Goal: Transaction & Acquisition: Purchase product/service

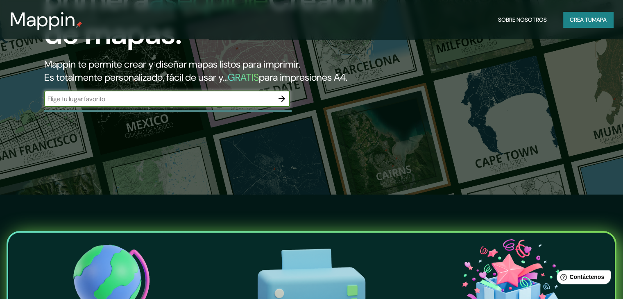
scroll to position [63, 0]
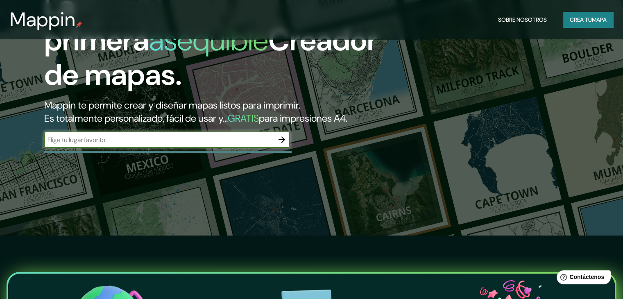
type input "a"
type input "tucuman argentina"
click at [280, 145] on icon "button" at bounding box center [282, 140] width 10 height 10
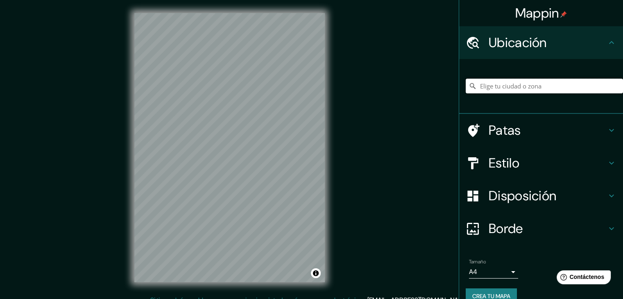
click at [510, 86] on input "Elige tu ciudad o zona" at bounding box center [543, 86] width 157 height 15
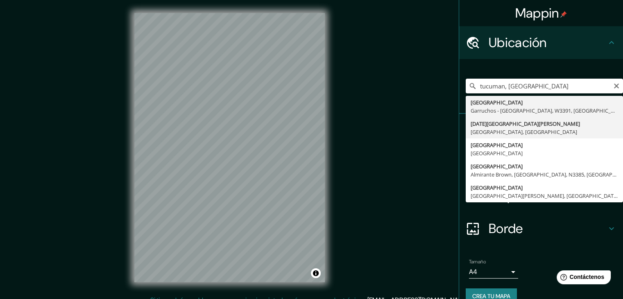
type input "[DATE][GEOGRAPHIC_DATA][PERSON_NAME], [GEOGRAPHIC_DATA], [GEOGRAPHIC_DATA]"
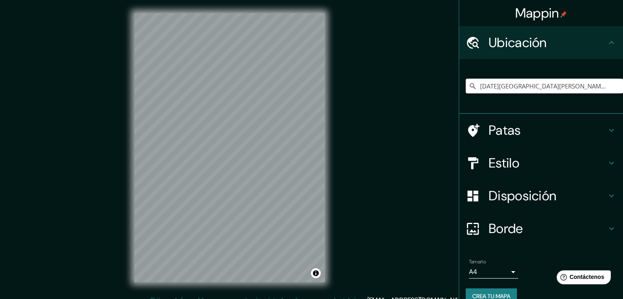
click at [606, 159] on icon at bounding box center [611, 163] width 10 height 10
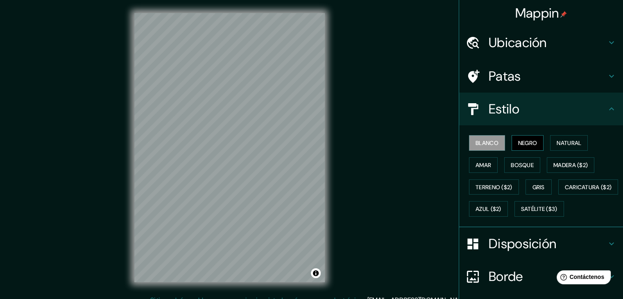
click at [528, 139] on font "Negro" at bounding box center [527, 142] width 19 height 7
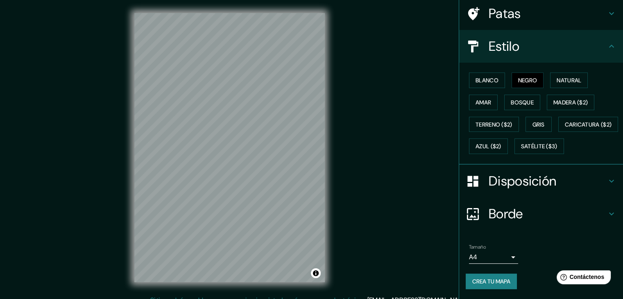
scroll to position [82, 0]
click at [606, 213] on icon at bounding box center [611, 214] width 10 height 10
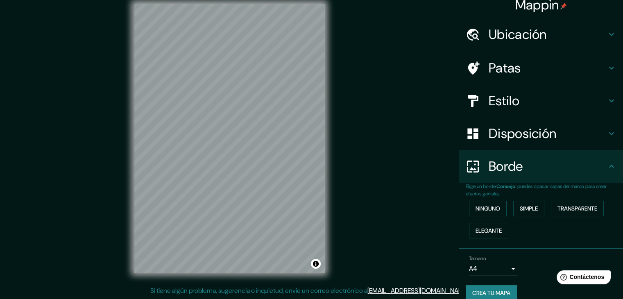
scroll to position [0, 0]
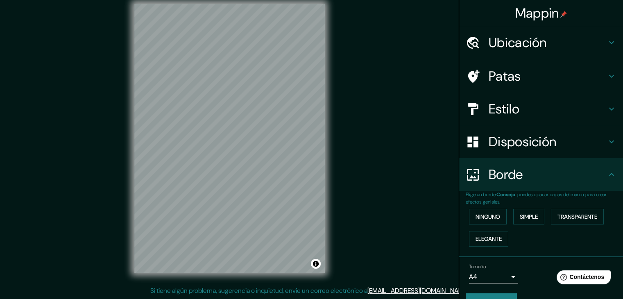
click at [606, 138] on icon at bounding box center [611, 142] width 10 height 10
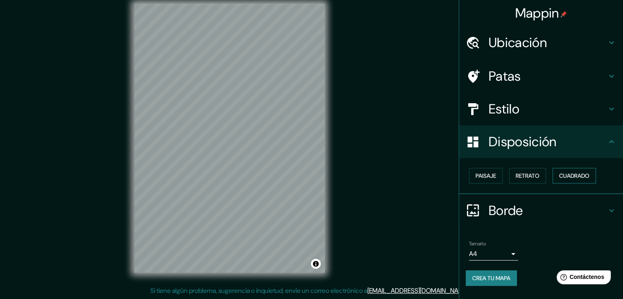
click at [565, 174] on font "Cuadrado" at bounding box center [574, 175] width 30 height 7
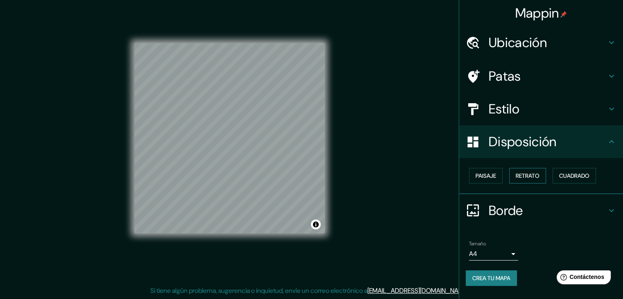
click at [534, 172] on font "Retrato" at bounding box center [527, 175] width 24 height 7
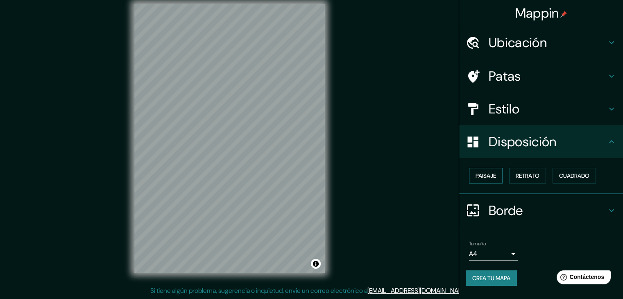
click at [492, 174] on font "Paisaje" at bounding box center [485, 175] width 20 height 7
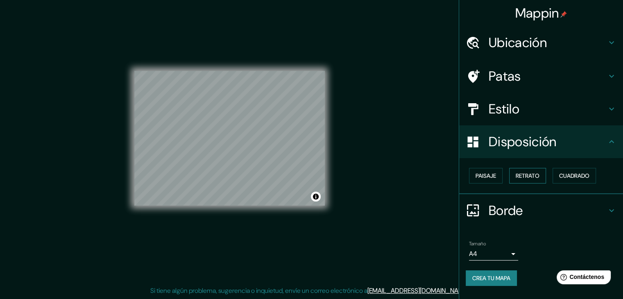
click at [533, 173] on font "Retrato" at bounding box center [527, 175] width 24 height 7
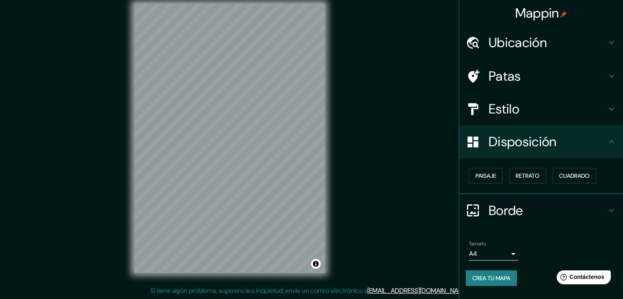
click at [607, 75] on icon at bounding box center [611, 76] width 10 height 10
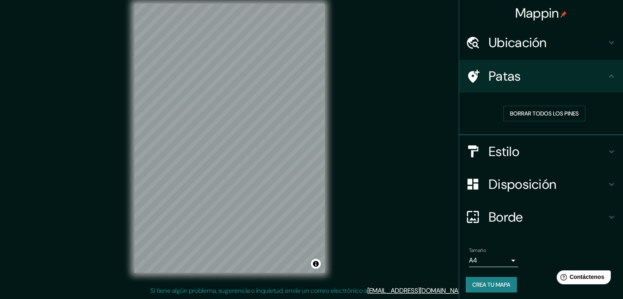
click at [607, 75] on icon at bounding box center [611, 76] width 10 height 10
click at [606, 45] on icon at bounding box center [611, 43] width 10 height 10
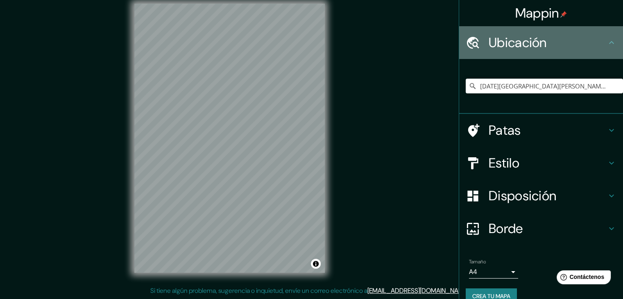
click at [606, 47] on icon at bounding box center [611, 43] width 10 height 10
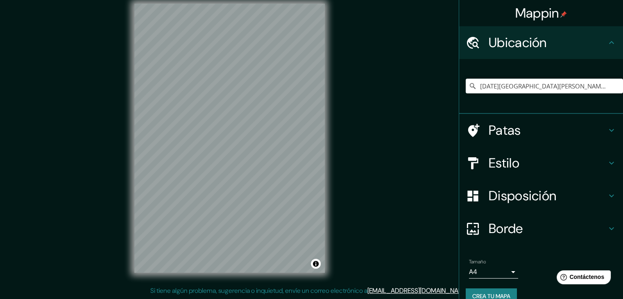
scroll to position [14, 0]
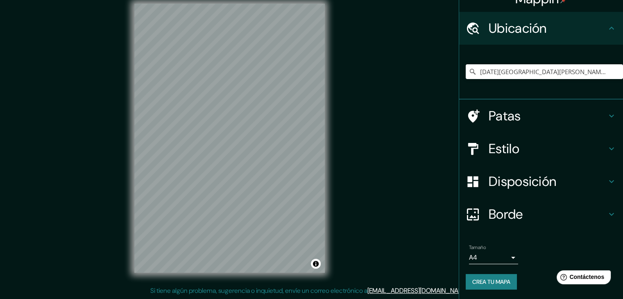
click at [609, 213] on icon at bounding box center [611, 214] width 5 height 3
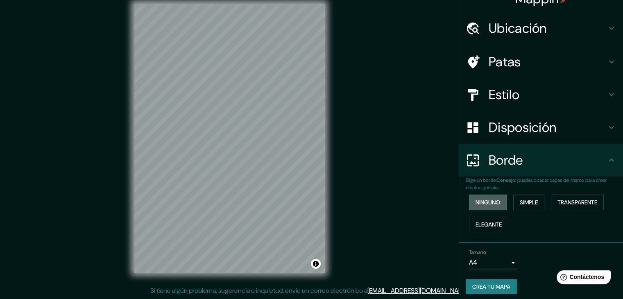
click at [484, 203] on font "Ninguno" at bounding box center [487, 202] width 25 height 7
click at [519, 200] on font "Simple" at bounding box center [528, 202] width 18 height 7
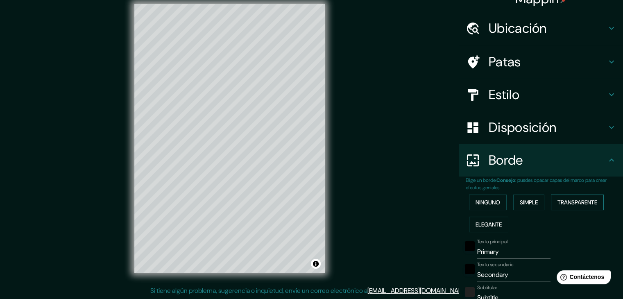
click at [572, 202] on font "Transparente" at bounding box center [577, 202] width 40 height 7
click at [475, 222] on font "Elegante" at bounding box center [488, 224] width 26 height 7
click at [479, 199] on font "Ninguno" at bounding box center [487, 202] width 25 height 7
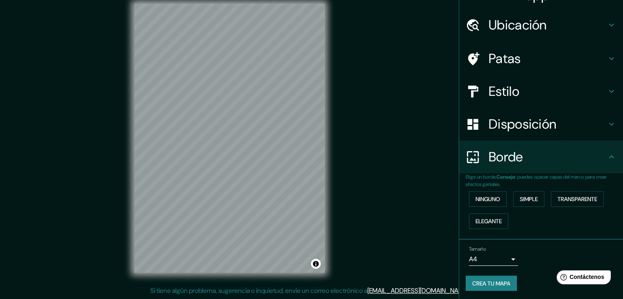
scroll to position [18, 0]
click at [607, 152] on icon at bounding box center [611, 156] width 10 height 10
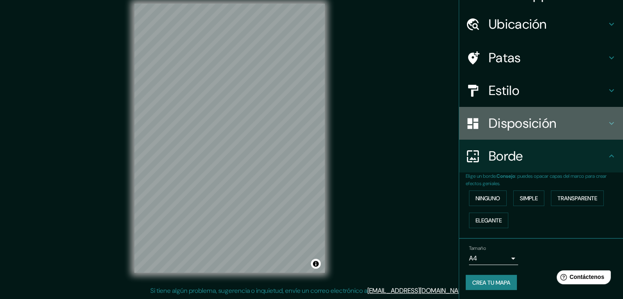
click at [606, 120] on icon at bounding box center [611, 123] width 10 height 10
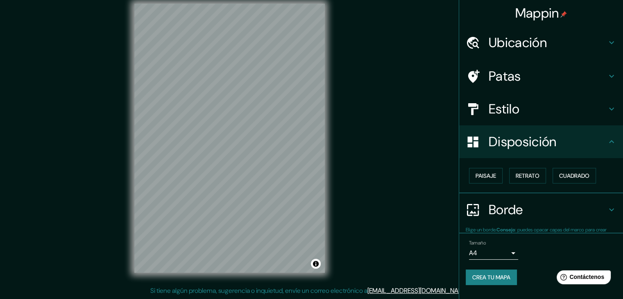
scroll to position [0, 0]
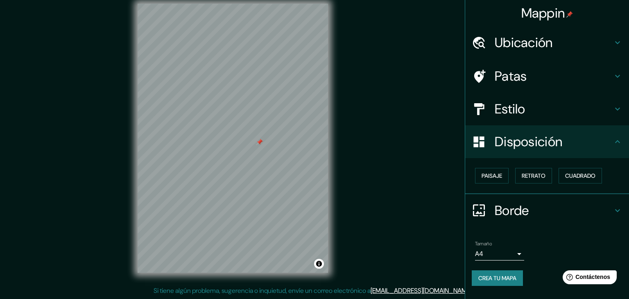
click at [511, 249] on body "Mappin Ubicación [DATE][GEOGRAPHIC_DATA][PERSON_NAME], [GEOGRAPHIC_DATA], [GEOG…" at bounding box center [314, 140] width 629 height 299
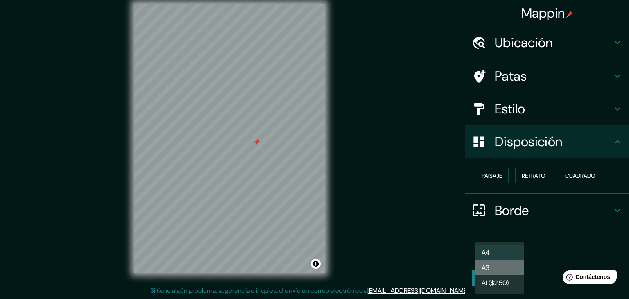
click at [501, 267] on li "A3" at bounding box center [499, 267] width 49 height 15
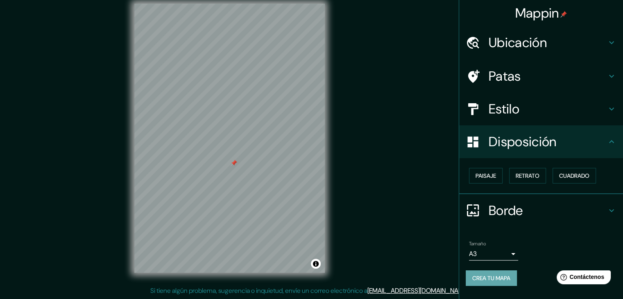
click at [495, 274] on font "Crea tu mapa" at bounding box center [491, 277] width 38 height 7
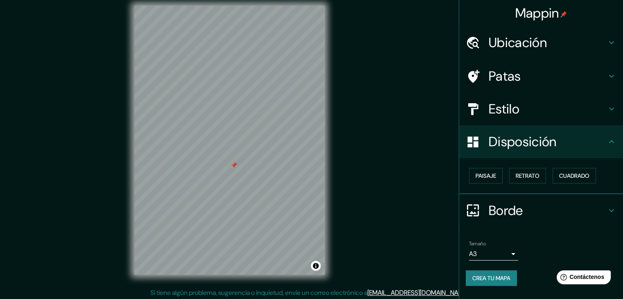
scroll to position [9, 0]
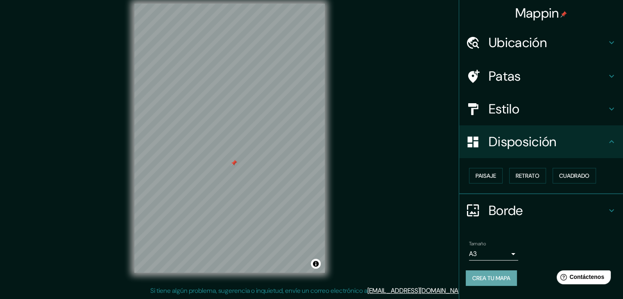
click at [494, 277] on font "Crea tu mapa" at bounding box center [491, 277] width 38 height 7
click at [234, 166] on div at bounding box center [233, 163] width 7 height 7
click at [374, 136] on div "Mappin Ubicación [DATE][GEOGRAPHIC_DATA][PERSON_NAME], [GEOGRAPHIC_DATA], [GEOG…" at bounding box center [311, 145] width 623 height 308
drag, startPoint x: 495, startPoint y: 273, endPoint x: 506, endPoint y: 276, distance: 11.6
click at [506, 276] on font "Crea tu mapa" at bounding box center [491, 277] width 38 height 7
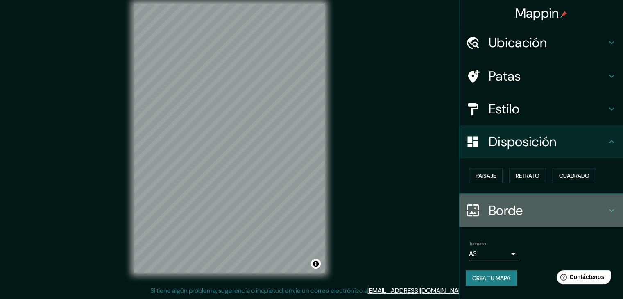
click at [613, 203] on div "Borde" at bounding box center [541, 210] width 164 height 33
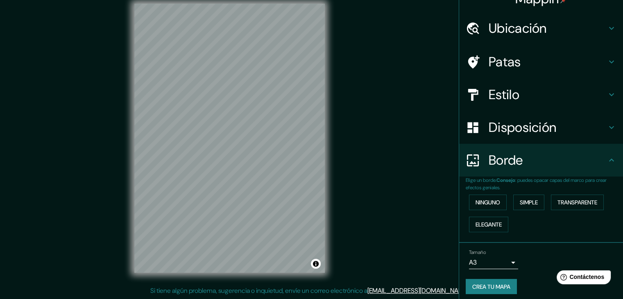
scroll to position [18, 0]
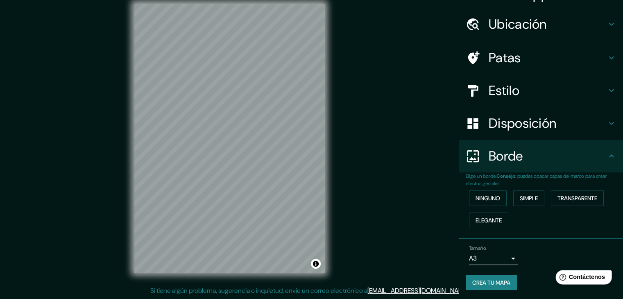
click at [595, 278] on font "Contáctenos" at bounding box center [587, 276] width 36 height 7
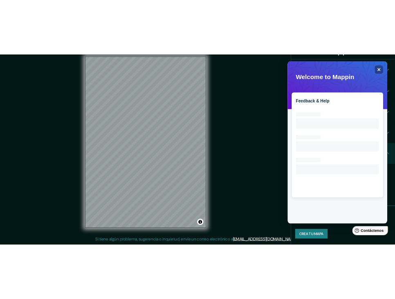
scroll to position [0, 0]
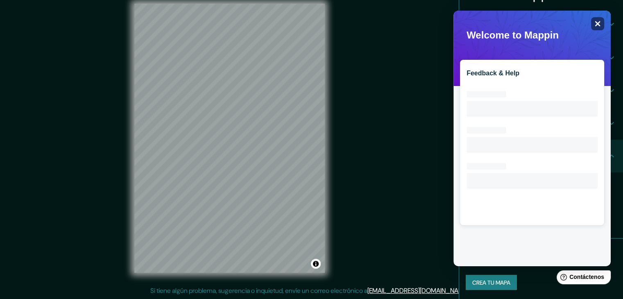
click at [598, 23] on icon "Close" at bounding box center [597, 23] width 5 height 5
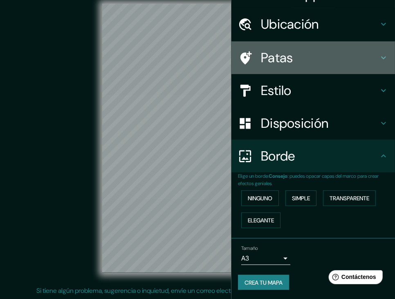
click at [353, 69] on div "Patas" at bounding box center [314, 57] width 164 height 33
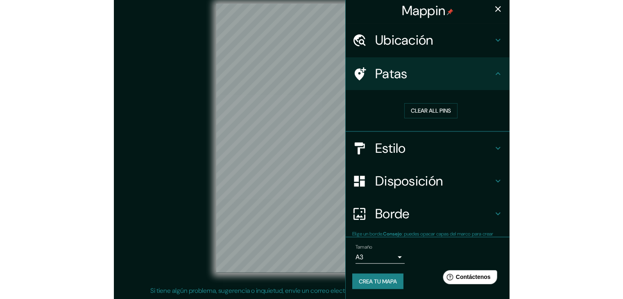
scroll to position [2, 0]
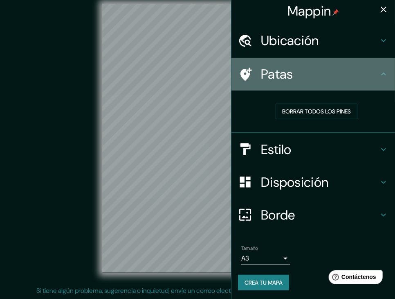
click at [353, 69] on h4 "Patas" at bounding box center [320, 74] width 118 height 16
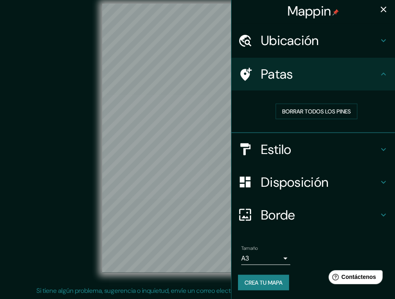
click at [379, 70] on icon at bounding box center [384, 74] width 10 height 10
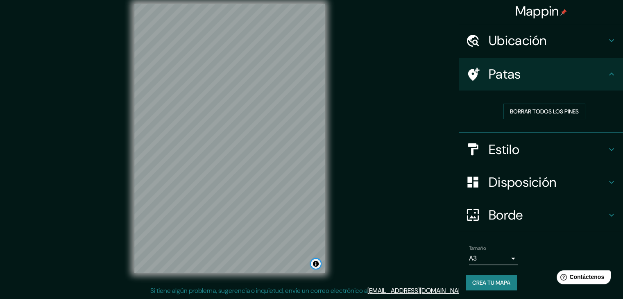
click at [316, 263] on button "Activar o desactivar atribución" at bounding box center [316, 264] width 10 height 10
click at [293, 265] on font "Mejora este mapa" at bounding box center [288, 264] width 41 height 6
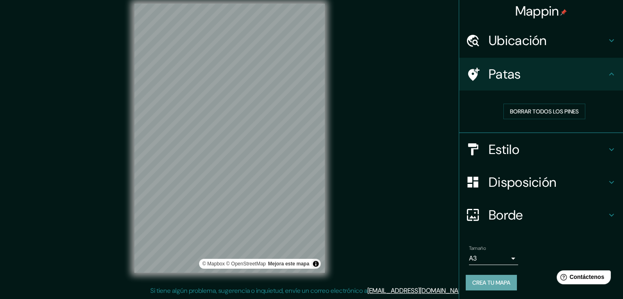
click at [493, 284] on font "Crea tu mapa" at bounding box center [491, 282] width 38 height 7
click at [493, 284] on div "Crea tu mapa" at bounding box center [540, 283] width 151 height 16
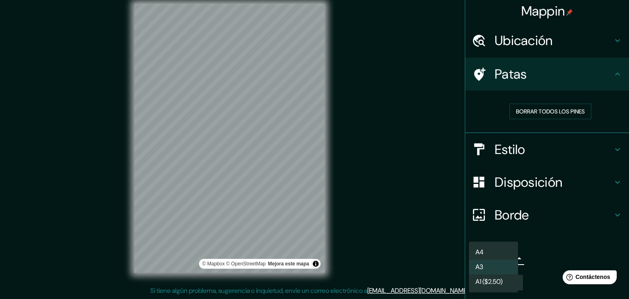
click at [511, 257] on body "Mappin Ubicación [DATE][GEOGRAPHIC_DATA][PERSON_NAME], [GEOGRAPHIC_DATA], [GEOG…" at bounding box center [314, 140] width 629 height 299
click at [507, 255] on li "A4" at bounding box center [493, 252] width 49 height 15
type input "single"
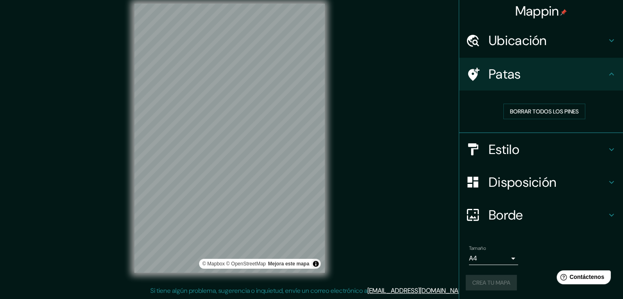
click at [490, 286] on div "Crea tu mapa" at bounding box center [540, 283] width 151 height 16
click at [479, 287] on button "Crea tu mapa" at bounding box center [490, 283] width 51 height 16
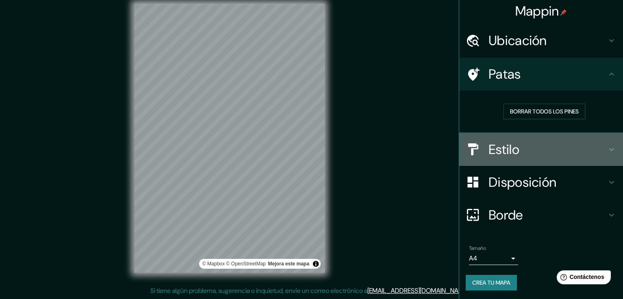
click at [606, 145] on icon at bounding box center [611, 150] width 10 height 10
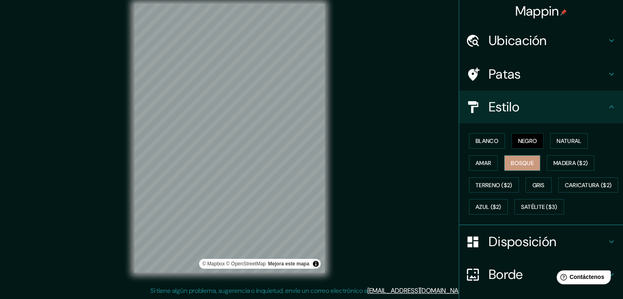
click at [516, 158] on font "Bosque" at bounding box center [521, 163] width 23 height 11
click at [520, 143] on font "Negro" at bounding box center [527, 140] width 19 height 7
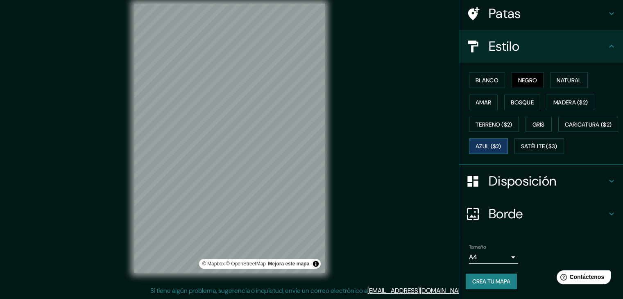
scroll to position [83, 0]
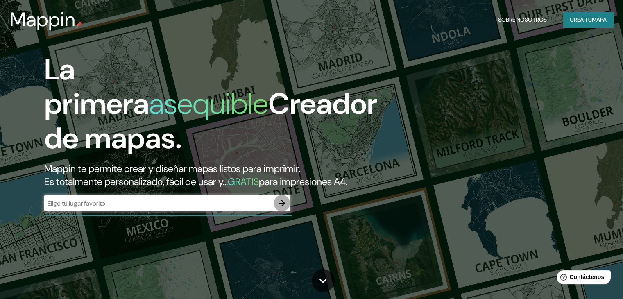
click at [279, 208] on icon "button" at bounding box center [282, 203] width 10 height 10
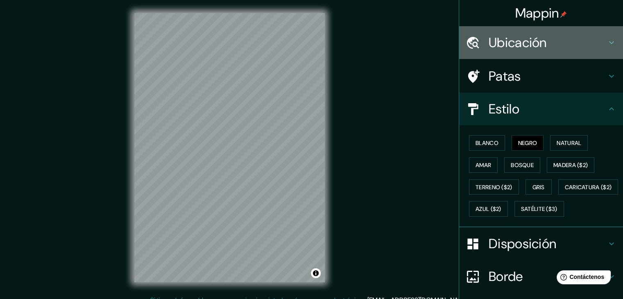
click at [606, 40] on icon at bounding box center [611, 43] width 10 height 10
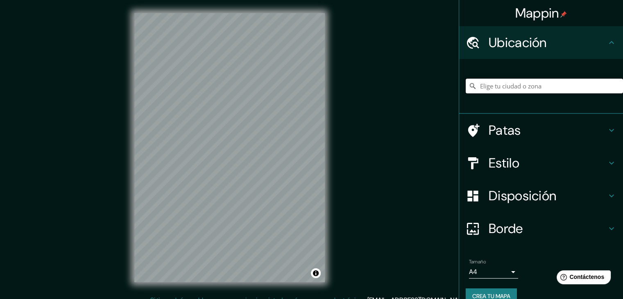
click at [514, 82] on input "Elige tu ciudad o zona" at bounding box center [543, 86] width 157 height 15
click at [505, 86] on input "Elige tu ciudad o zona" at bounding box center [543, 86] width 157 height 15
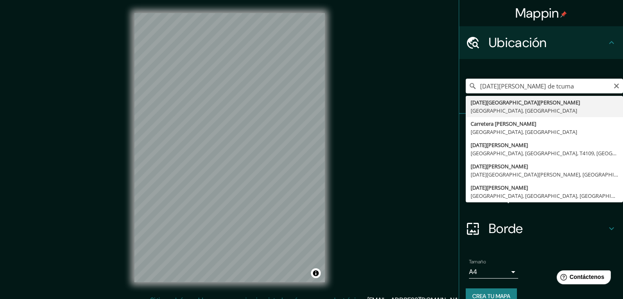
type input "[DATE][GEOGRAPHIC_DATA][PERSON_NAME], [GEOGRAPHIC_DATA], [GEOGRAPHIC_DATA]"
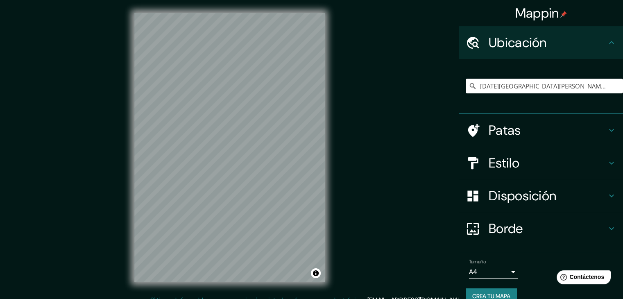
click at [196, 298] on html "Mappin Ubicación [DATE][GEOGRAPHIC_DATA][PERSON_NAME], [GEOGRAPHIC_DATA], [GEOG…" at bounding box center [311, 149] width 623 height 299
click at [606, 158] on icon at bounding box center [611, 163] width 10 height 10
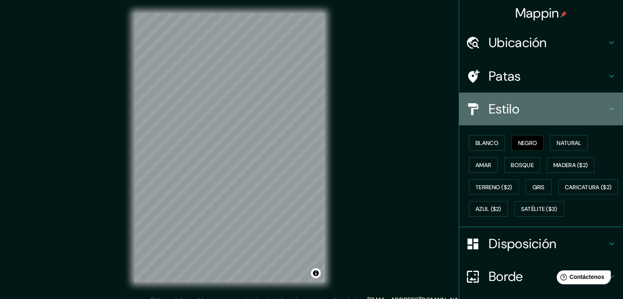
click at [610, 110] on div "Estilo" at bounding box center [541, 109] width 164 height 33
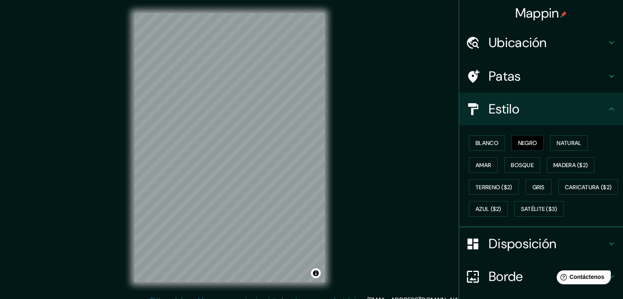
click at [607, 80] on icon at bounding box center [611, 76] width 10 height 10
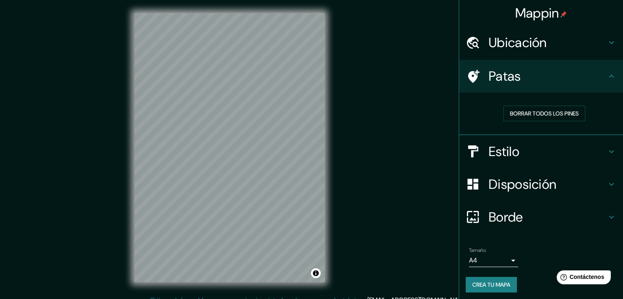
click at [606, 149] on icon at bounding box center [611, 152] width 10 height 10
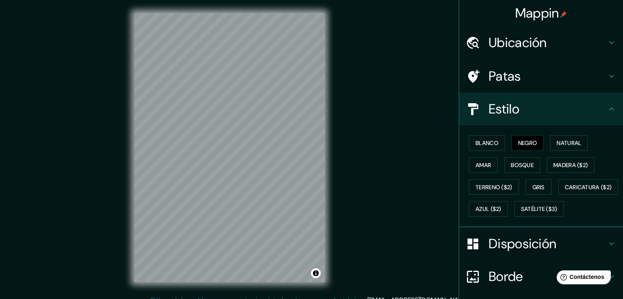
click at [332, 84] on div "© Mapbox © OpenStreetMap Improve this map" at bounding box center [229, 147] width 217 height 295
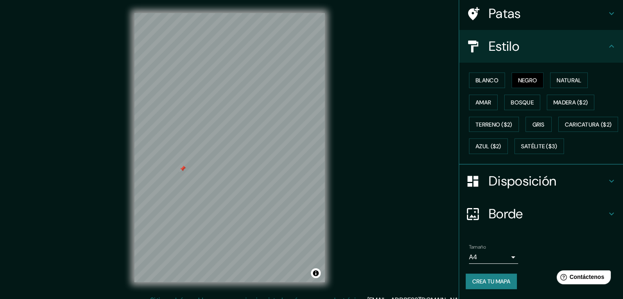
scroll to position [83, 0]
click at [321, 259] on div "© Mapbox © OpenStreetMap Improve this map" at bounding box center [229, 147] width 190 height 269
drag, startPoint x: 189, startPoint y: 165, endPoint x: 193, endPoint y: 163, distance: 4.6
click at [191, 164] on div at bounding box center [192, 163] width 7 height 7
click at [194, 164] on div at bounding box center [193, 161] width 7 height 7
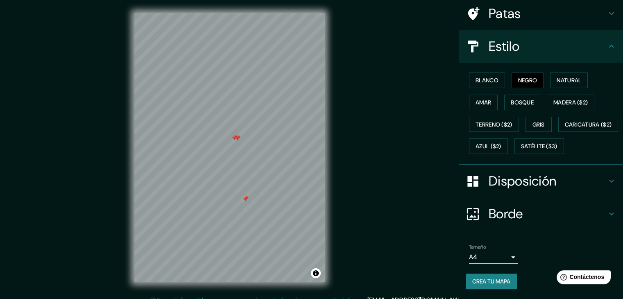
drag, startPoint x: 183, startPoint y: 102, endPoint x: 234, endPoint y: 138, distance: 62.2
click at [234, 138] on div at bounding box center [237, 138] width 7 height 7
click at [567, 75] on font "Natural" at bounding box center [568, 80] width 25 height 11
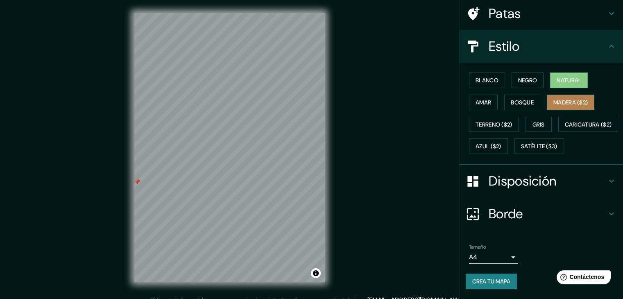
click at [558, 99] on font "Madera ($2)" at bounding box center [570, 102] width 34 height 7
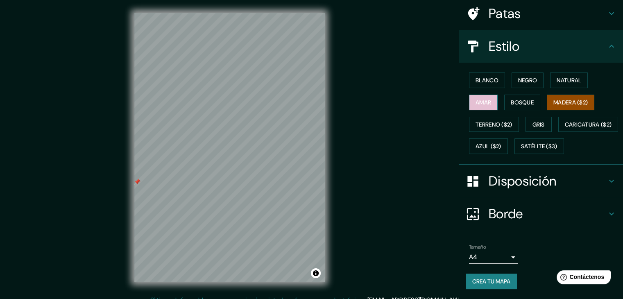
click at [475, 99] on font "Amar" at bounding box center [483, 102] width 16 height 7
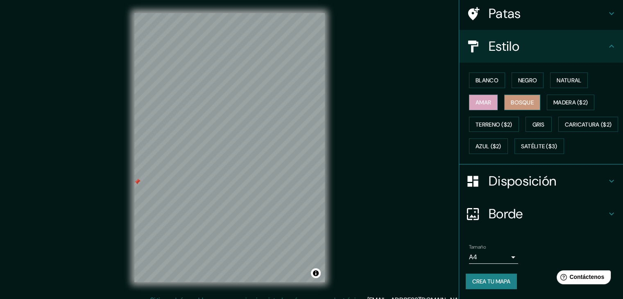
click at [513, 99] on font "Bosque" at bounding box center [521, 102] width 23 height 7
click at [490, 77] on font "Blanco" at bounding box center [486, 80] width 23 height 7
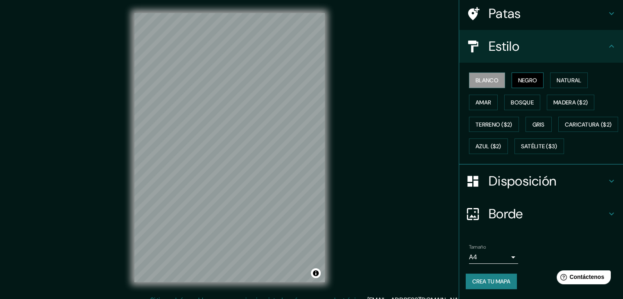
click at [522, 77] on font "Negro" at bounding box center [527, 80] width 19 height 7
click at [564, 75] on font "Natural" at bounding box center [568, 80] width 25 height 11
drag, startPoint x: 257, startPoint y: 110, endPoint x: 190, endPoint y: 135, distance: 71.6
click at [189, 137] on div at bounding box center [192, 138] width 7 height 7
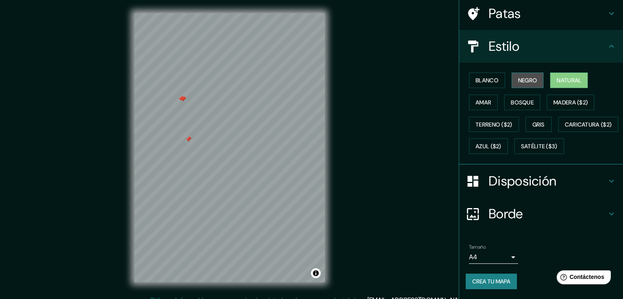
click at [518, 77] on font "Negro" at bounding box center [527, 80] width 19 height 7
drag, startPoint x: 242, startPoint y: 112, endPoint x: 309, endPoint y: 124, distance: 68.6
click at [309, 124] on div at bounding box center [311, 125] width 7 height 7
click at [316, 285] on div "© Mapbox © OpenStreetMap Improve this map" at bounding box center [229, 147] width 217 height 295
click at [317, 269] on button "Activar o desactivar atribución" at bounding box center [316, 273] width 10 height 10
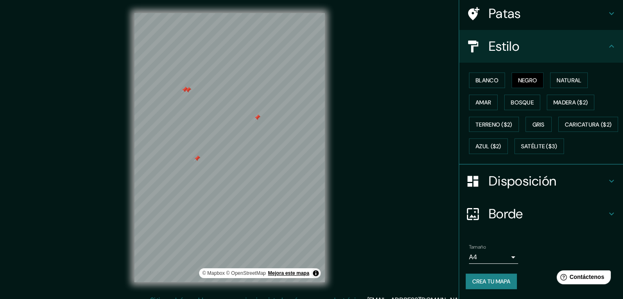
click at [276, 271] on font "Mejora este mapa" at bounding box center [288, 273] width 41 height 6
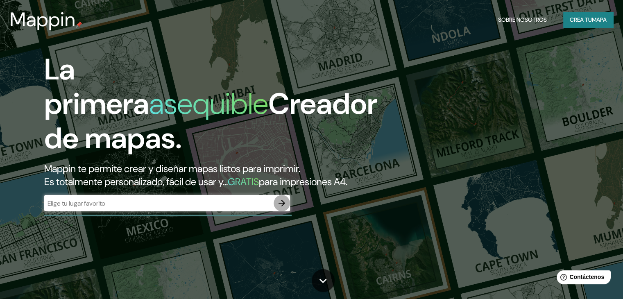
click at [281, 208] on icon "button" at bounding box center [282, 203] width 10 height 10
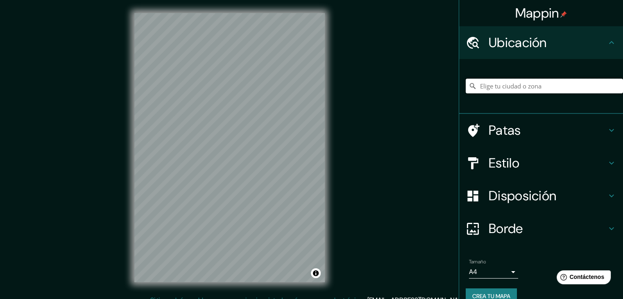
click at [529, 86] on input "Elige tu ciudad o zona" at bounding box center [543, 86] width 157 height 15
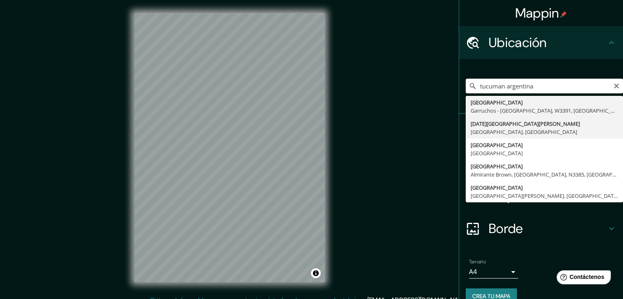
type input "[DATE][GEOGRAPHIC_DATA][PERSON_NAME], [GEOGRAPHIC_DATA], [GEOGRAPHIC_DATA]"
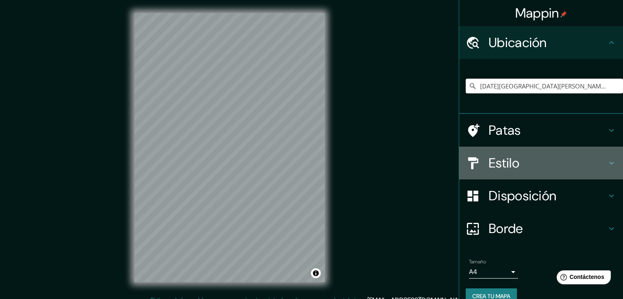
click at [606, 161] on icon at bounding box center [611, 163] width 10 height 10
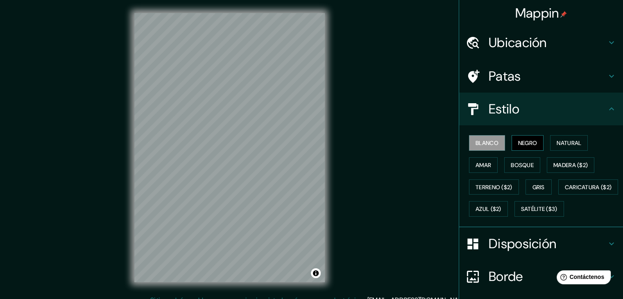
click at [518, 143] on font "Negro" at bounding box center [527, 142] width 19 height 7
click at [340, 172] on div "Mappin Ubicación San Miguel de Tucumán, Provincia de Tucumán, Argentina Patas E…" at bounding box center [311, 154] width 623 height 308
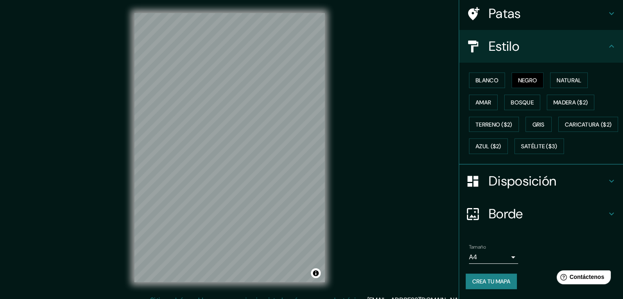
scroll to position [83, 0]
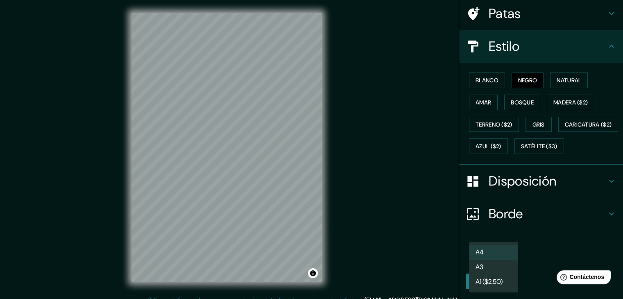
click at [503, 256] on body "Mappin Ubicación San Miguel de Tucumán, Provincia de Tucumán, Argentina Patas E…" at bounding box center [311, 149] width 623 height 299
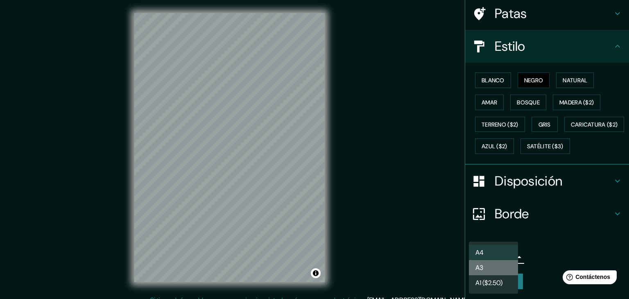
click at [490, 269] on li "A3" at bounding box center [493, 267] width 49 height 15
type input "a4"
